Goal: Task Accomplishment & Management: Use online tool/utility

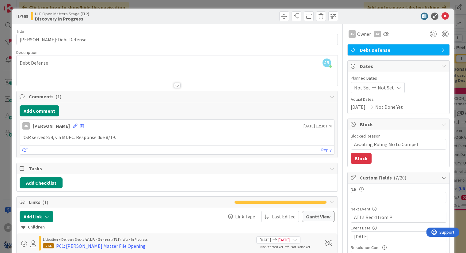
scroll to position [56, 0]
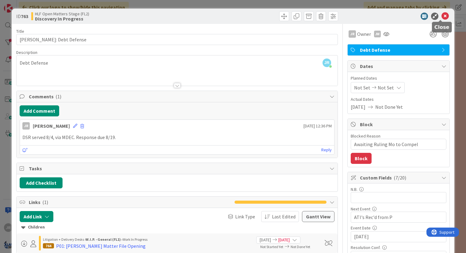
click at [442, 16] on icon at bounding box center [444, 16] width 7 height 7
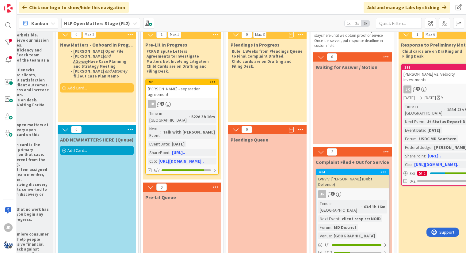
scroll to position [0, 44]
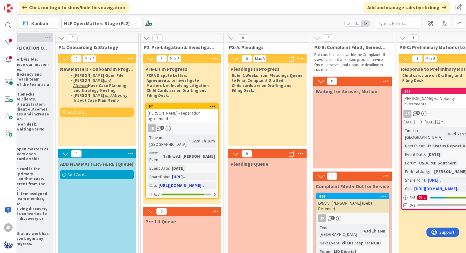
click at [190, 153] on div "Talk with [PERSON_NAME]" at bounding box center [188, 156] width 55 height 7
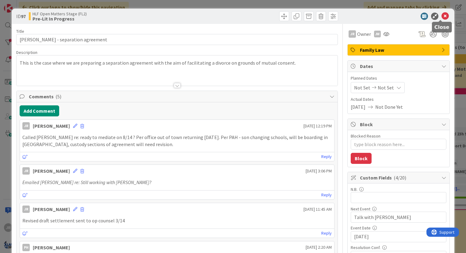
click at [441, 17] on icon at bounding box center [444, 16] width 7 height 7
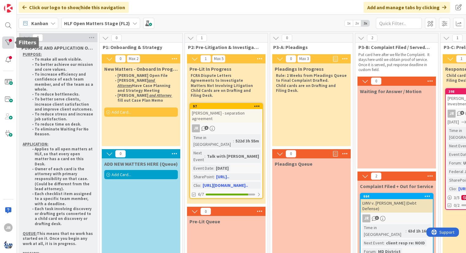
click at [6, 38] on div at bounding box center [8, 42] width 12 height 12
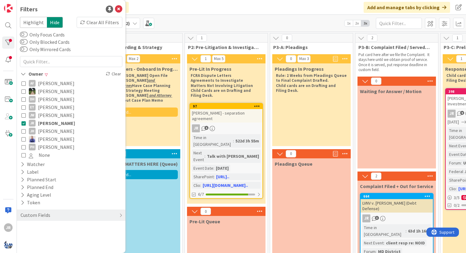
click at [22, 122] on icon at bounding box center [23, 123] width 4 height 4
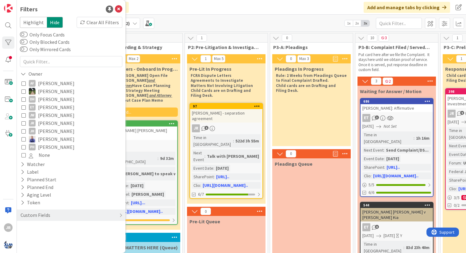
click at [25, 146] on icon at bounding box center [23, 147] width 4 height 4
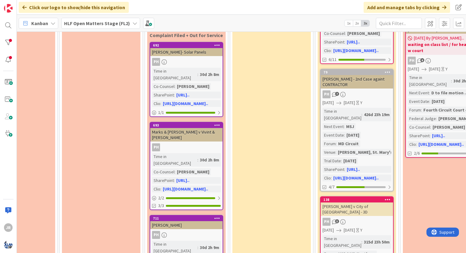
scroll to position [0, 210]
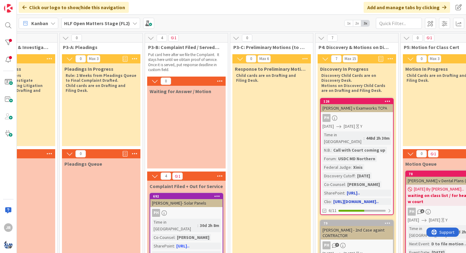
click at [336, 199] on link "[URL][DOMAIN_NAME].." at bounding box center [355, 202] width 45 height 6
click at [6, 43] on div at bounding box center [8, 42] width 12 height 12
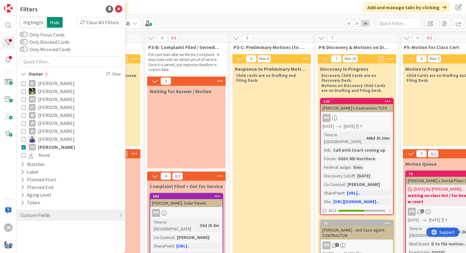
click at [22, 149] on icon at bounding box center [23, 147] width 4 height 4
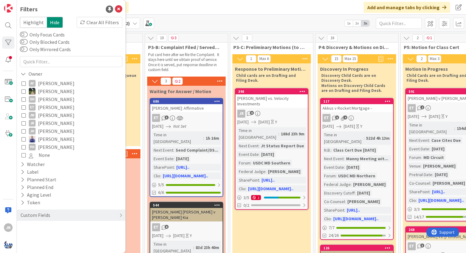
click at [23, 105] on icon at bounding box center [23, 107] width 4 height 4
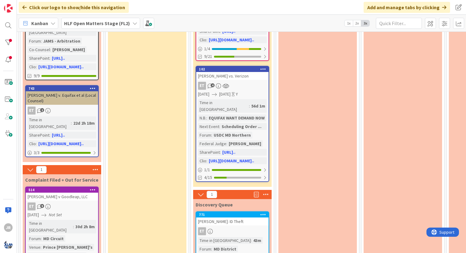
scroll to position [487, 335]
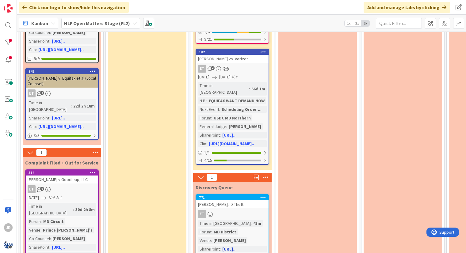
click at [232, 200] on div "[PERSON_NAME]: ID Theft" at bounding box center [232, 204] width 72 height 8
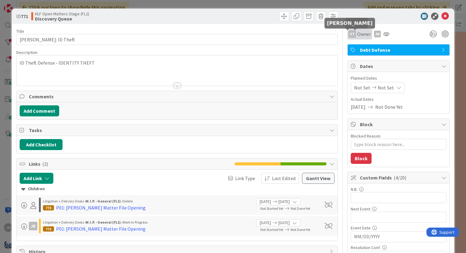
click at [351, 35] on div "ET" at bounding box center [351, 33] width 7 height 7
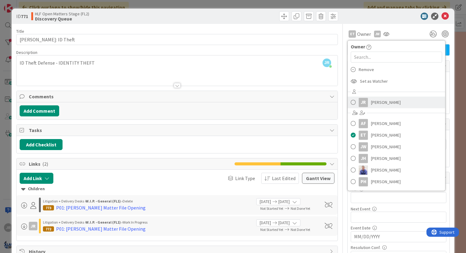
click at [371, 102] on span "[PERSON_NAME]" at bounding box center [386, 102] width 30 height 9
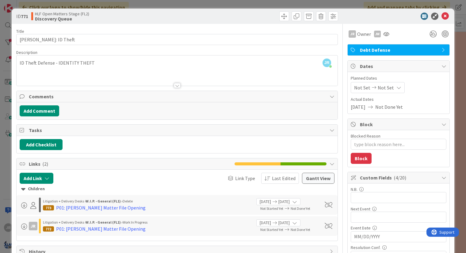
scroll to position [479, 335]
type textarea "x"
click at [344, 4] on div "ID 771 HLF Open Matters Stage (FL2) Discovery Queue Title 26 / 128 [PERSON_NAME…" at bounding box center [233, 126] width 466 height 253
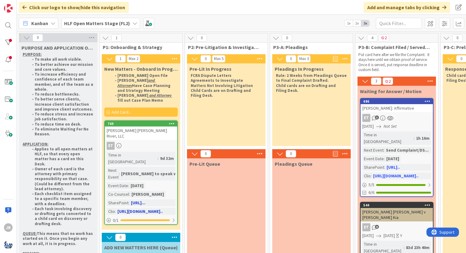
scroll to position [31, 0]
